Goal: Information Seeking & Learning: Learn about a topic

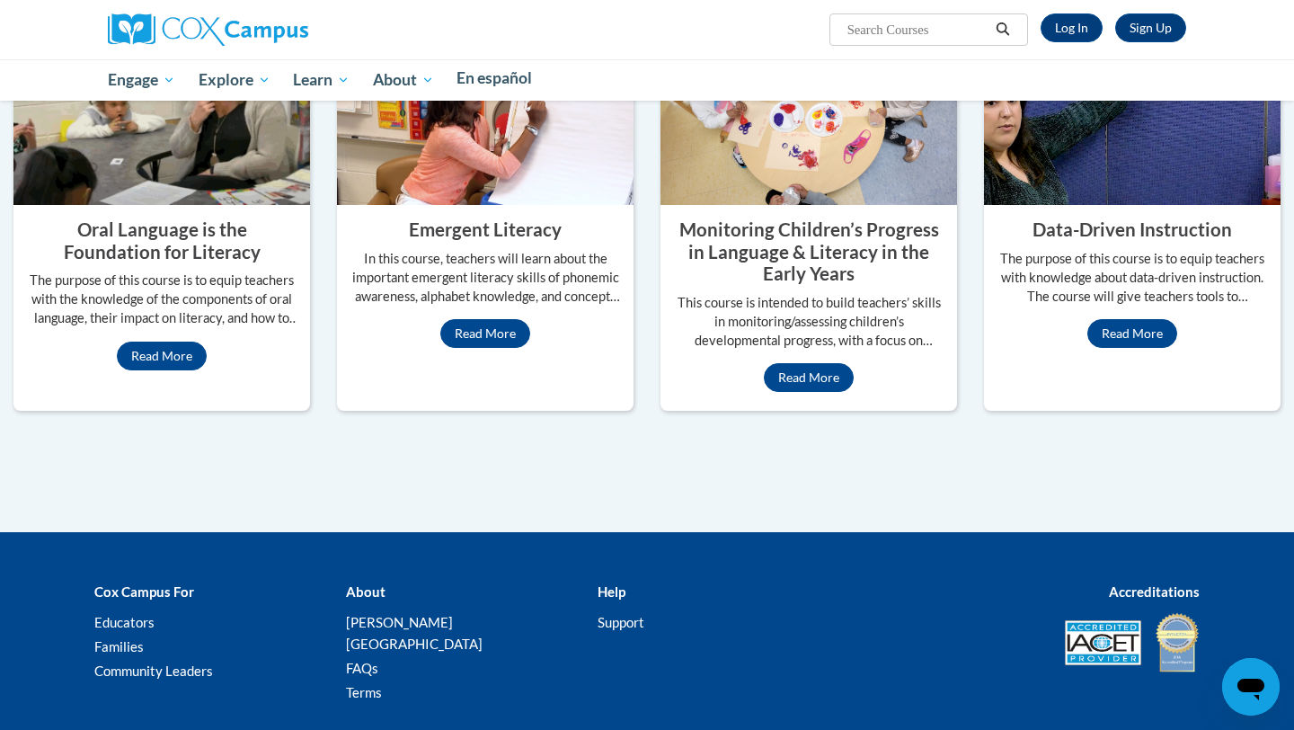
scroll to position [689, 0]
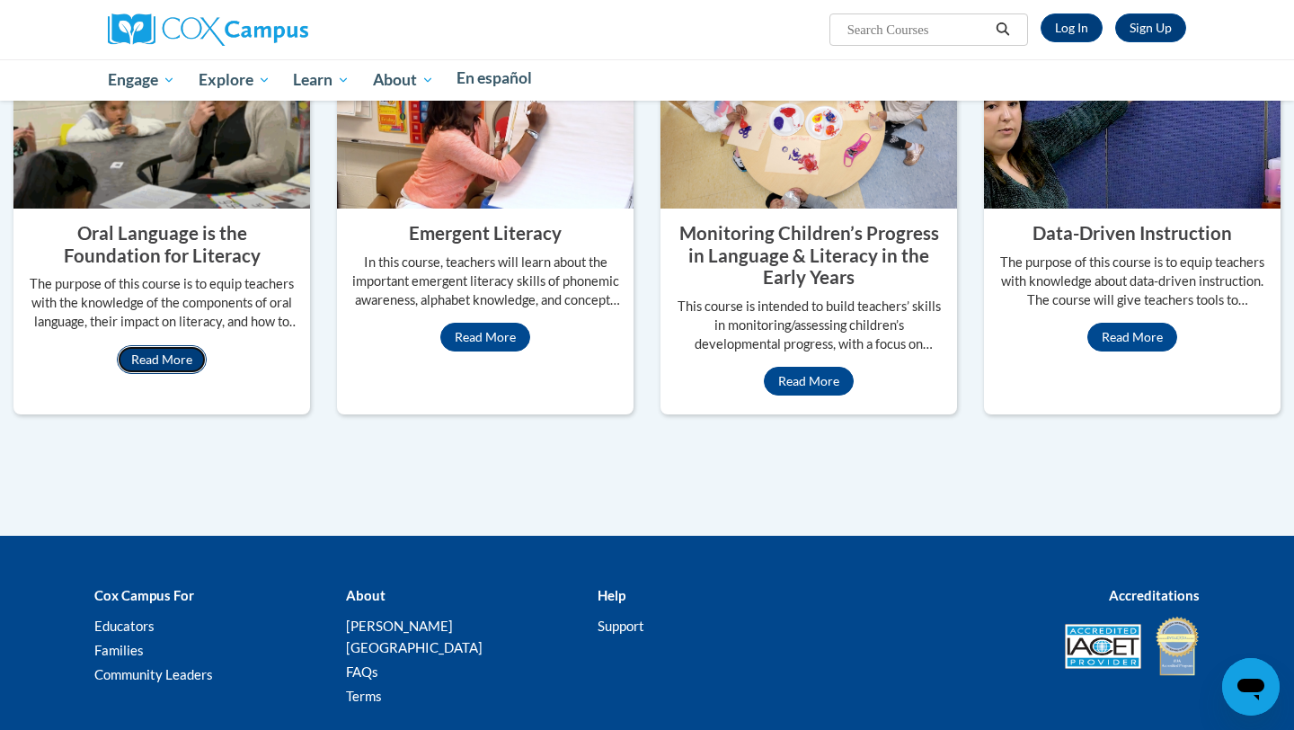
click at [190, 374] on link "Read More" at bounding box center [162, 359] width 90 height 29
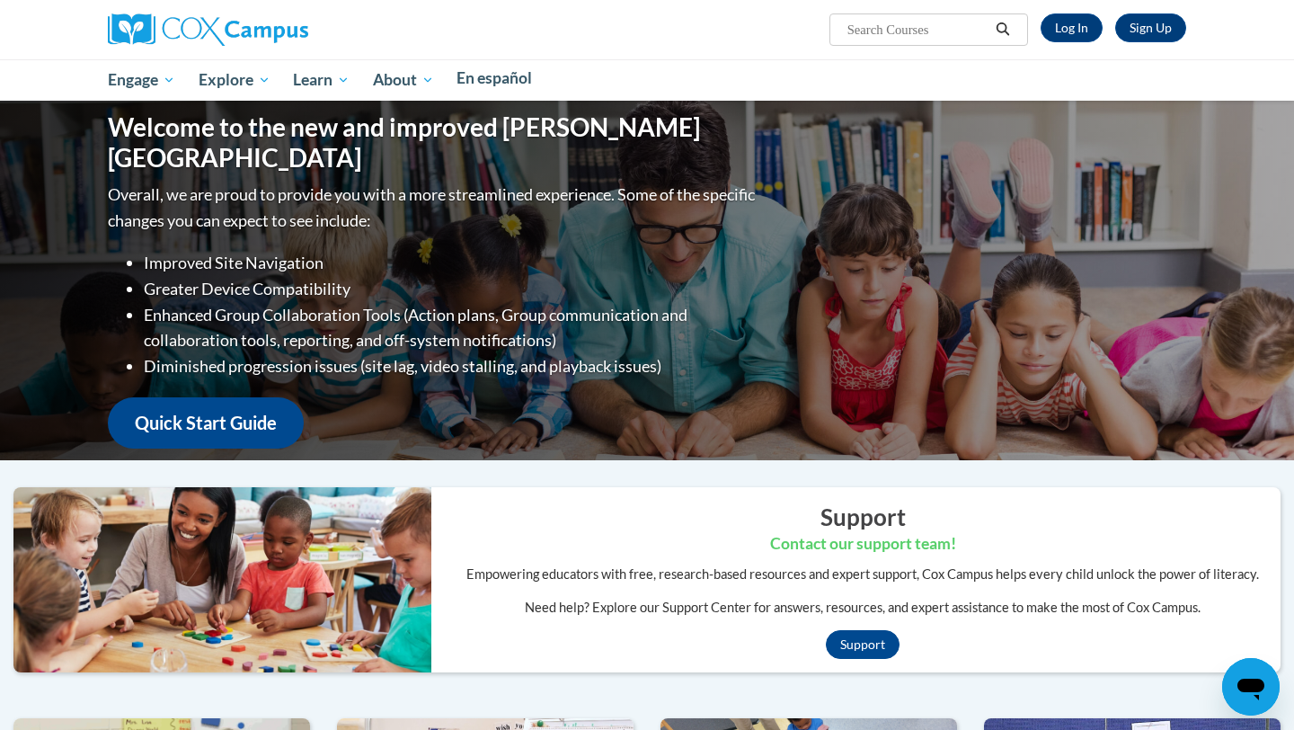
scroll to position [0, 11]
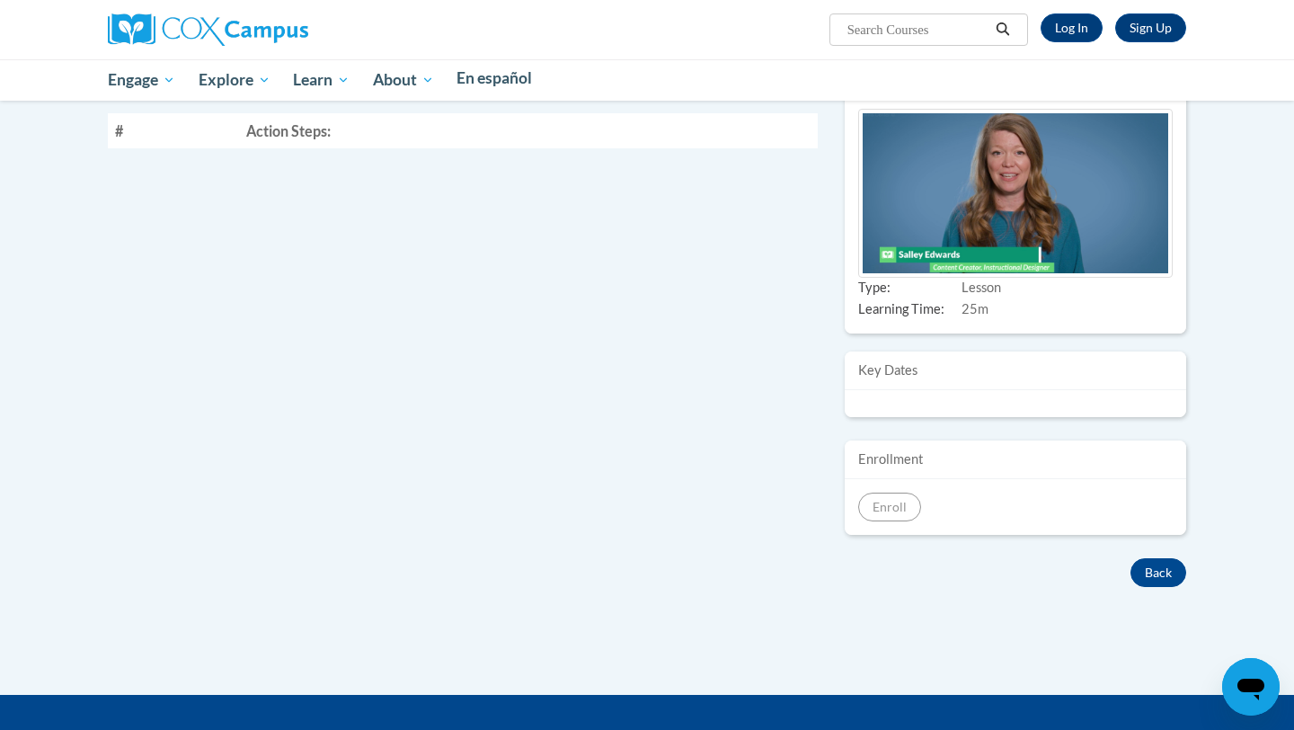
scroll to position [180, 0]
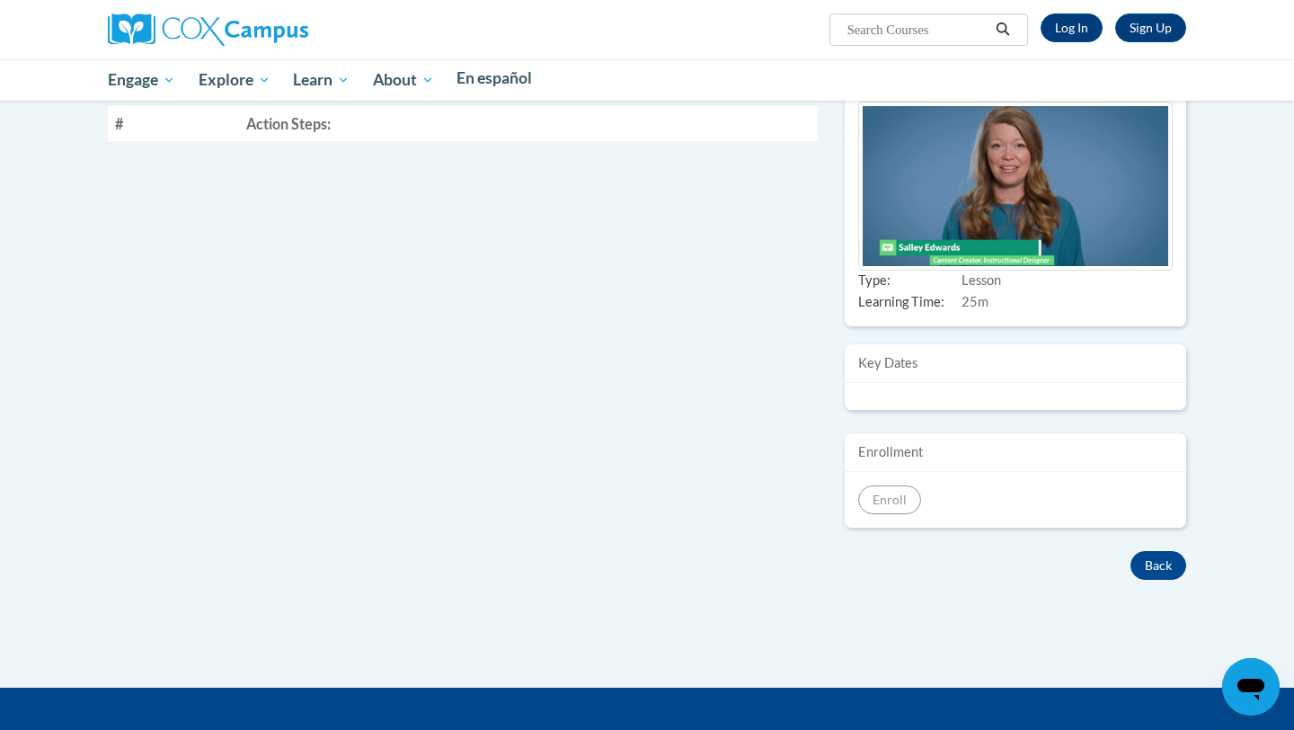
click at [955, 252] on img at bounding box center [1015, 187] width 314 height 170
click at [961, 383] on div "Key Dates" at bounding box center [1015, 363] width 341 height 39
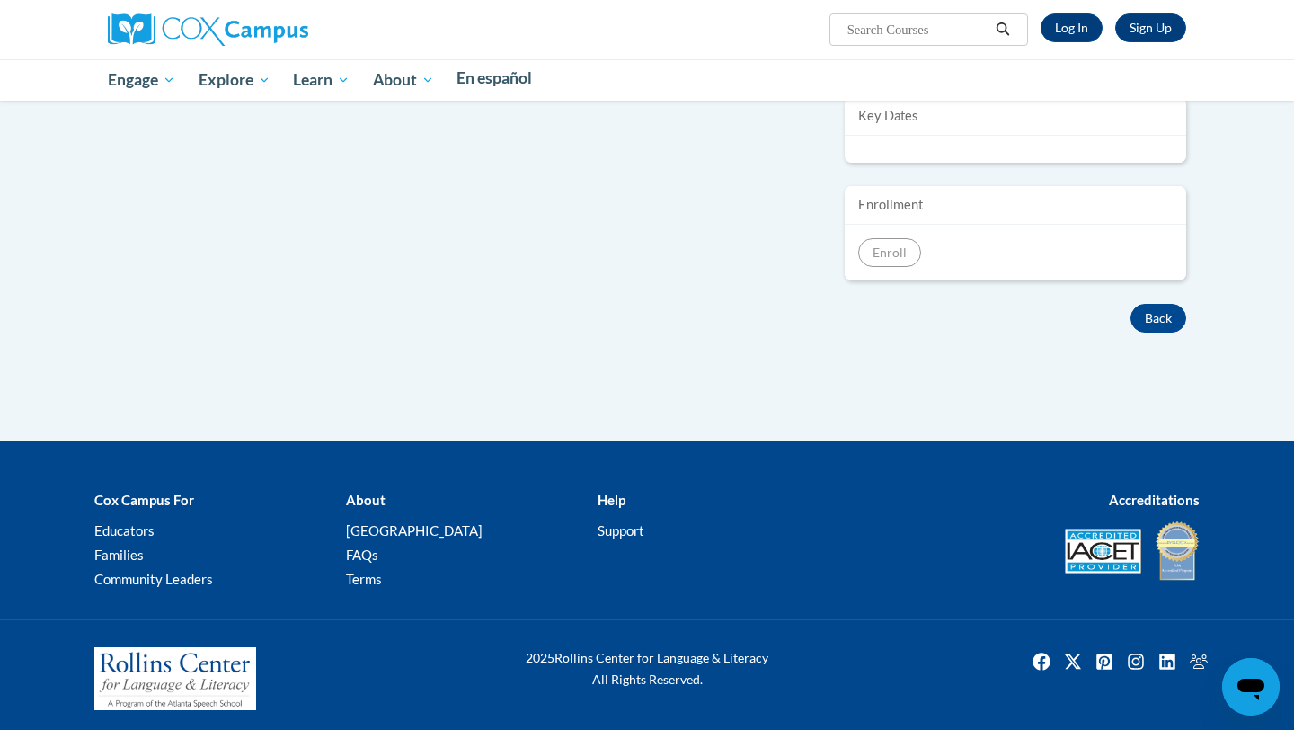
scroll to position [438, 0]
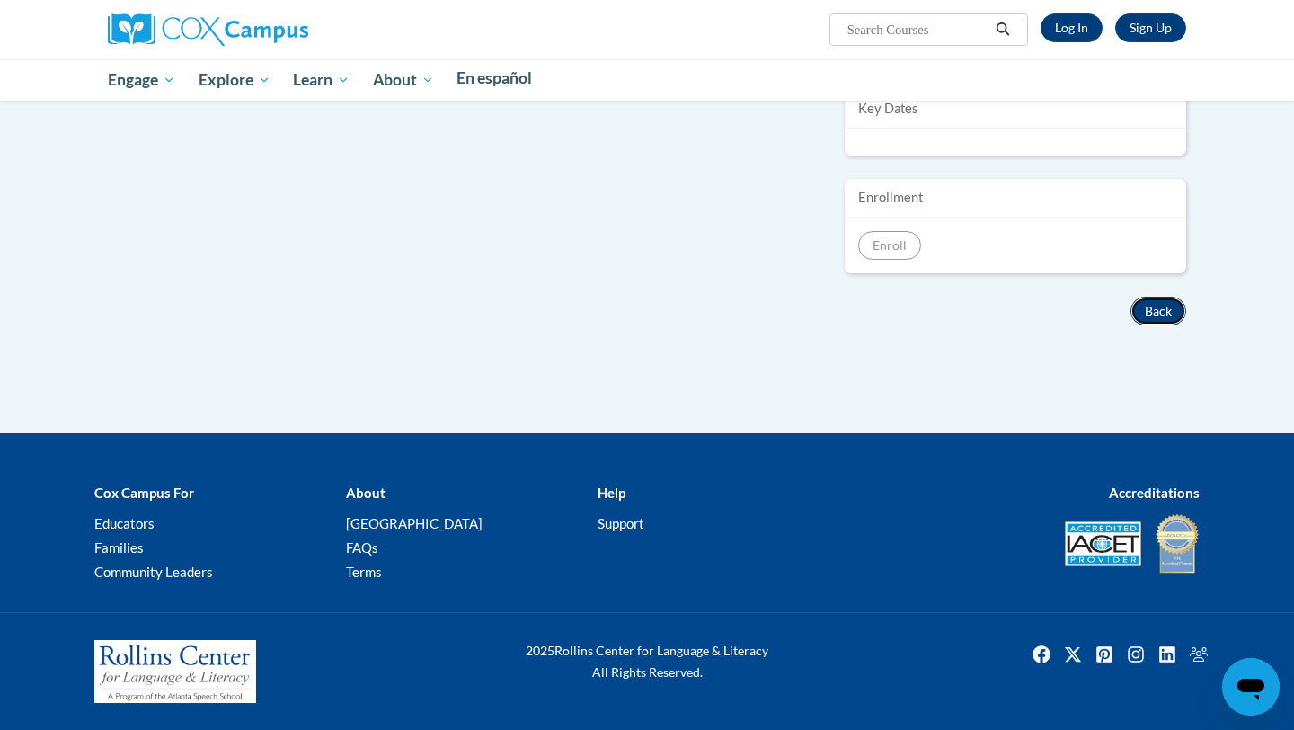
click at [1130, 325] on button "Back" at bounding box center [1158, 310] width 56 height 29
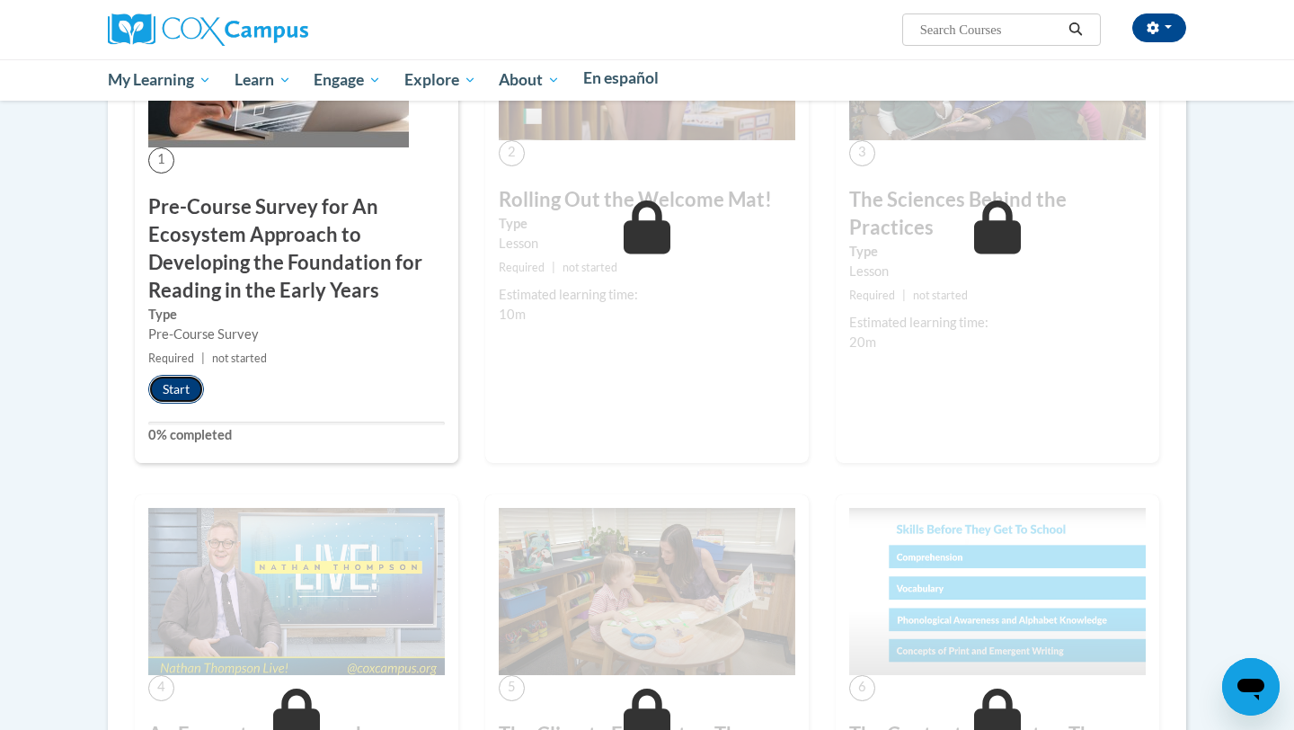
click at [204, 403] on button "Start" at bounding box center [176, 389] width 56 height 29
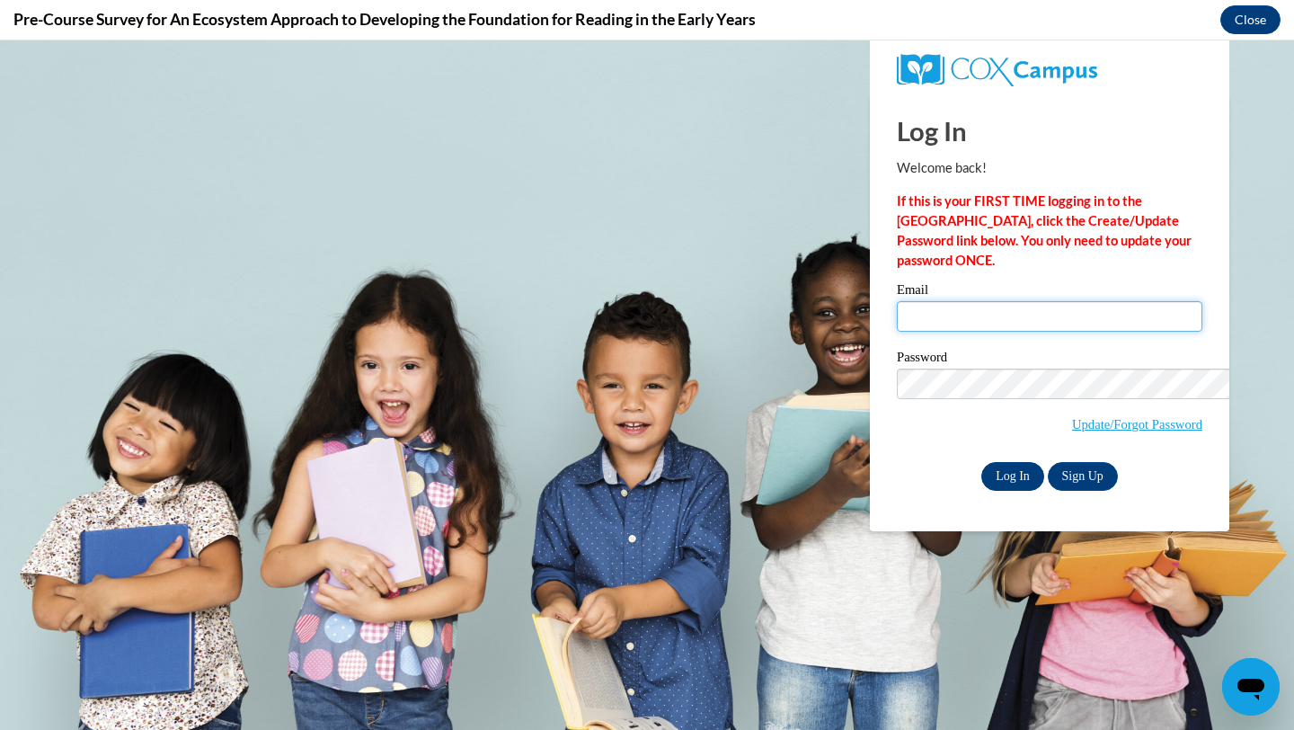
type input "teacherbascom25@gmail.com"
click at [981, 462] on input "Log In" at bounding box center [1012, 476] width 63 height 29
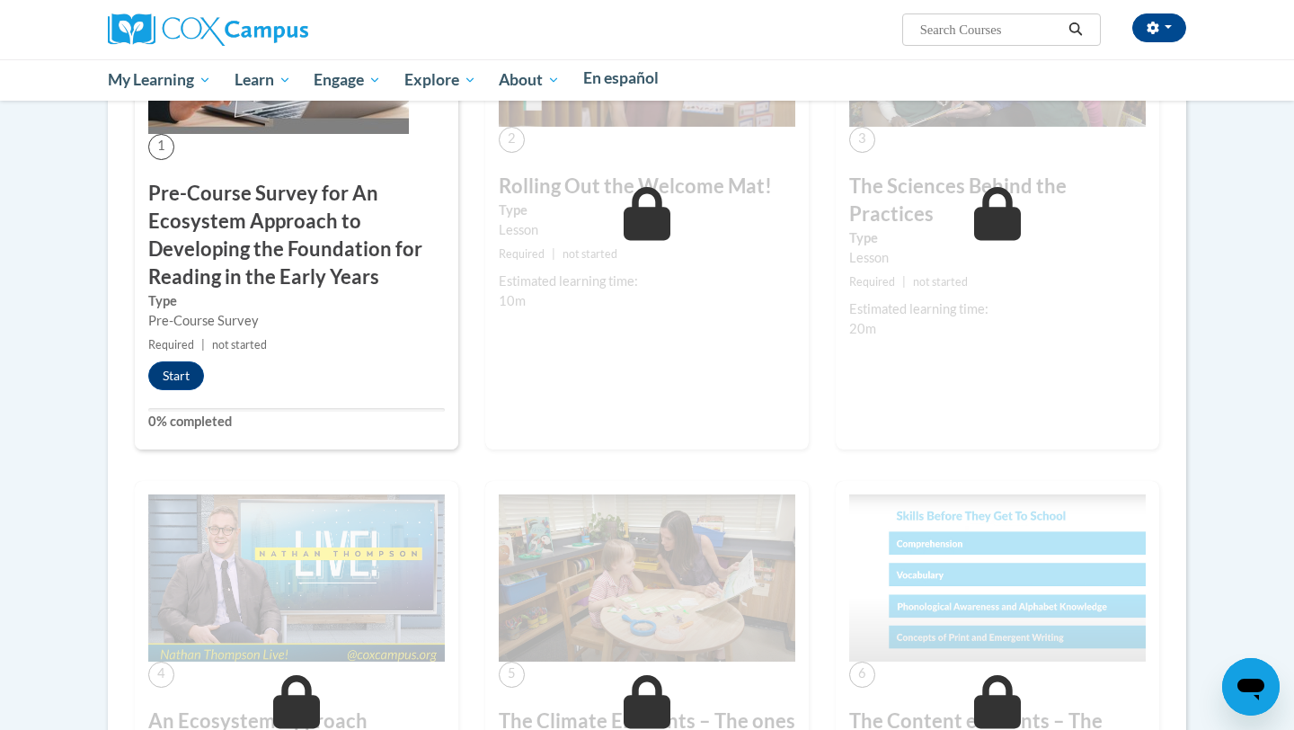
scroll to position [1610, 0]
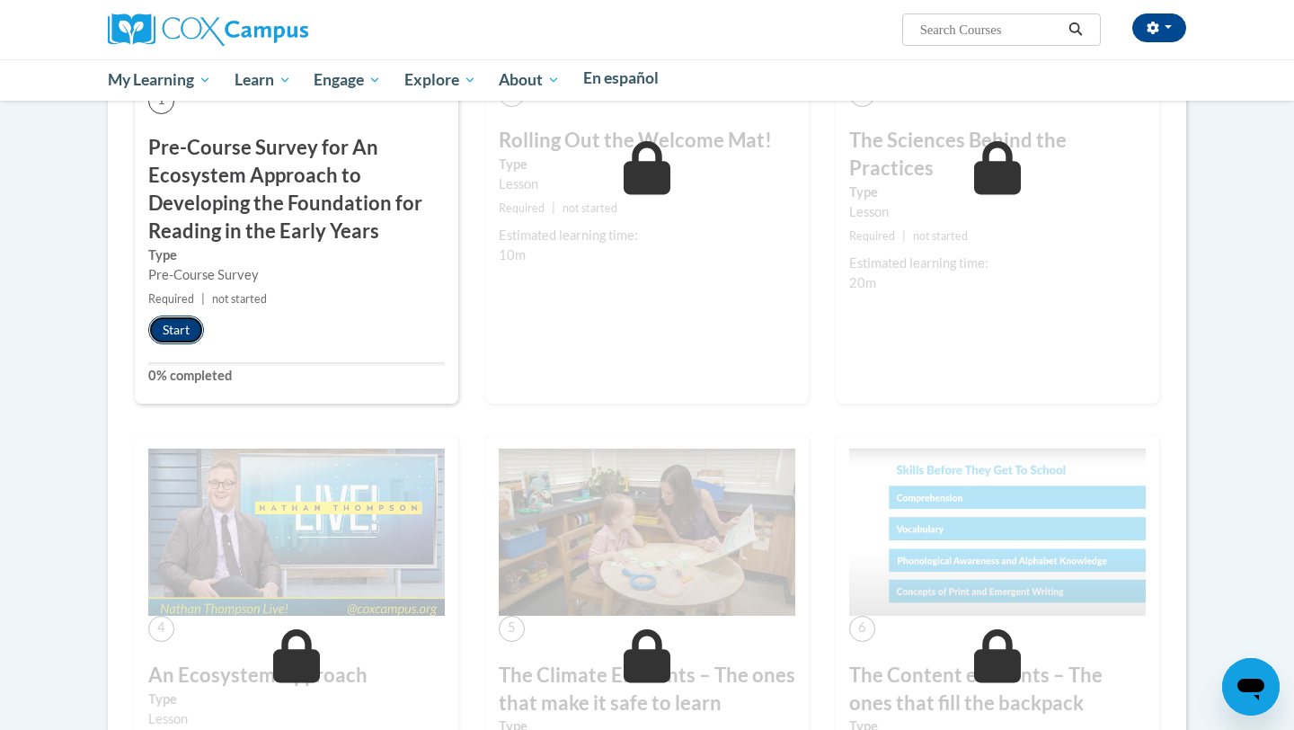
click at [204, 344] on button "Start" at bounding box center [176, 329] width 56 height 29
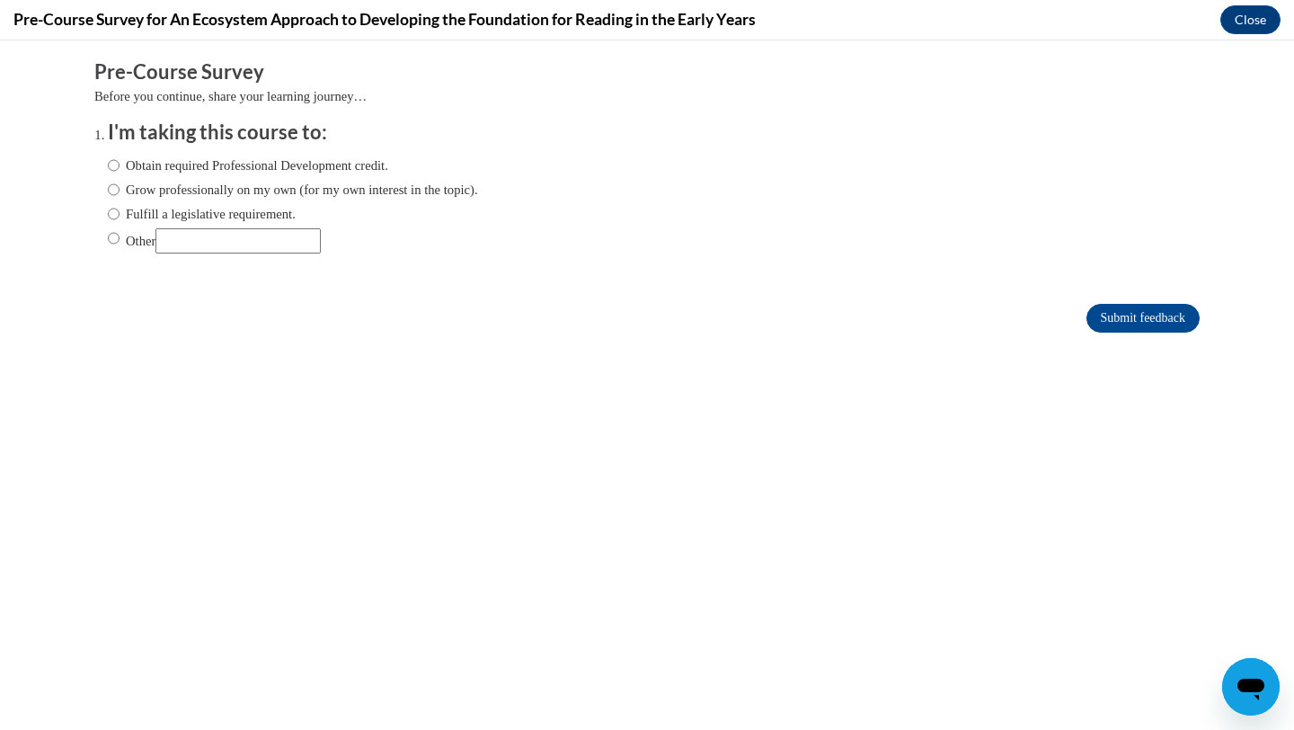
scroll to position [0, 0]
click at [75, 49] on html "Comments Pre-Course Survey Before you continue, share your learning journey… I'…" at bounding box center [647, 384] width 1294 height 689
click at [74, 47] on html "Comments Pre-Course Survey Before you continue, share your learning journey… I'…" at bounding box center [647, 384] width 1294 height 689
click at [1239, 13] on button "Close" at bounding box center [1250, 19] width 60 height 29
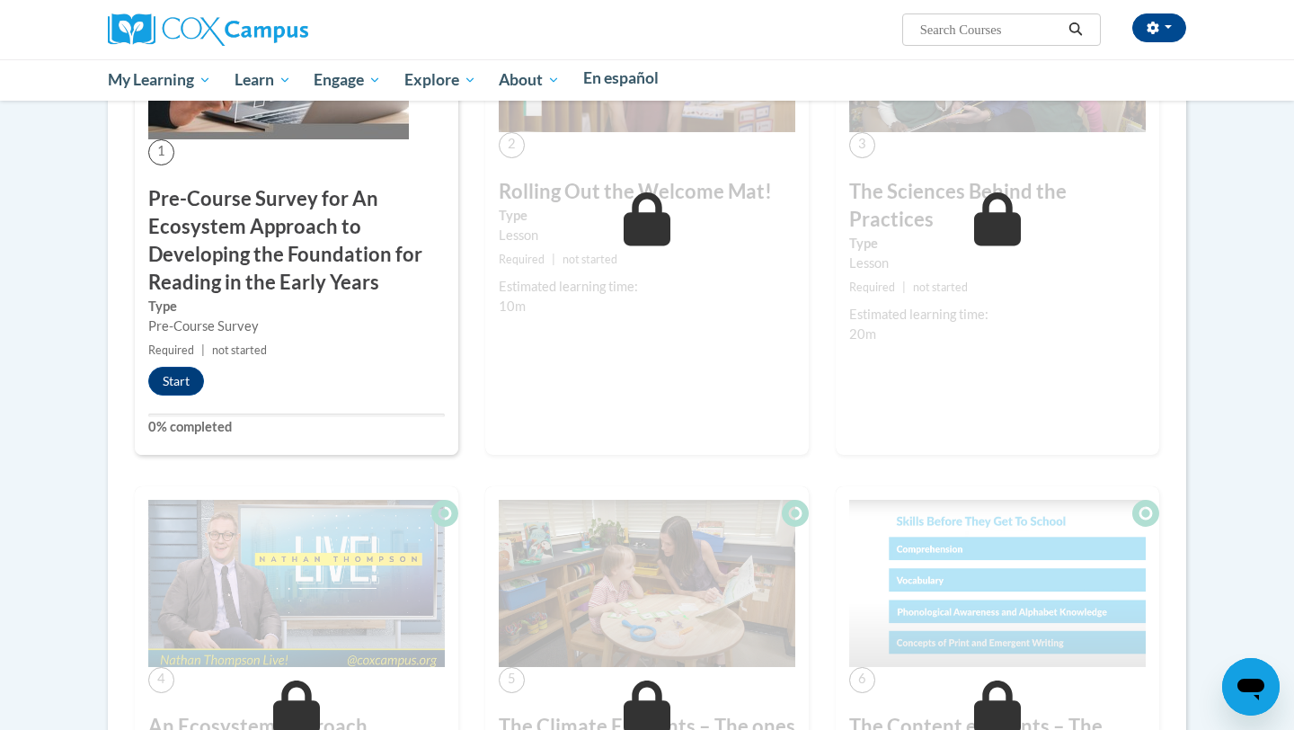
scroll to position [1599, 2]
click at [204, 394] on button "Start" at bounding box center [176, 380] width 56 height 29
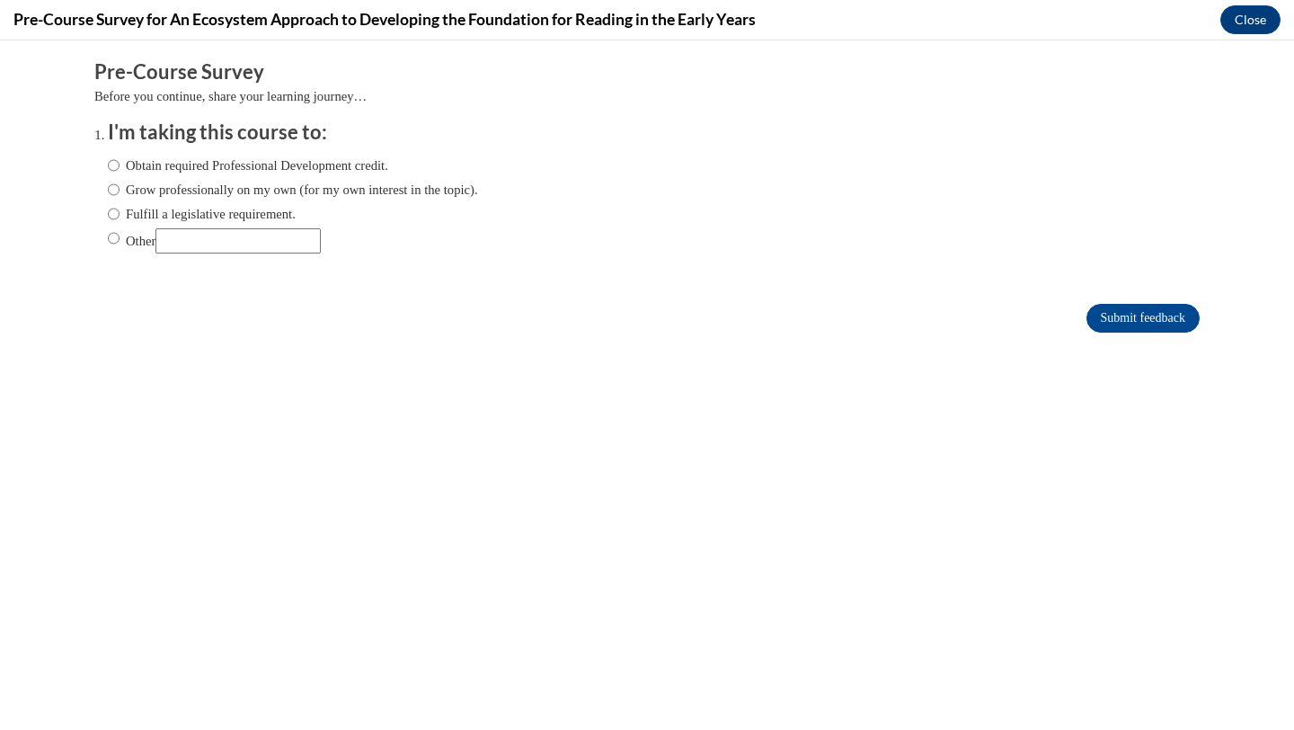
scroll to position [0, 0]
